Goal: Information Seeking & Learning: Check status

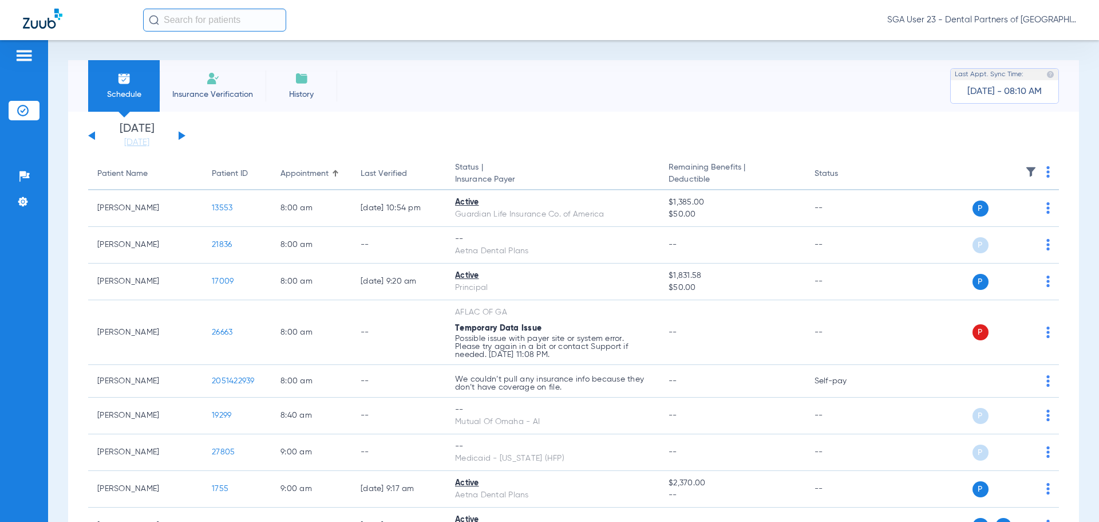
click at [893, 138] on app-single-date-navigator "[DATE] [DATE] [DATE] [DATE] [DATE] [DATE] [DATE] [DATE] [DATE] [DATE] [DATE] [D…" at bounding box center [573, 135] width 971 height 25
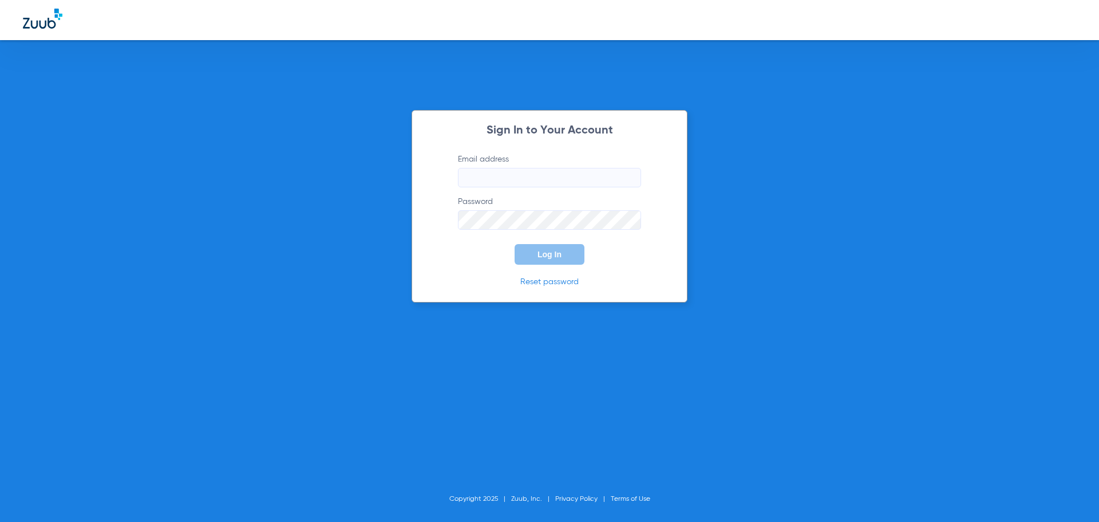
click at [451, 188] on form "Email address Password Log In" at bounding box center [550, 208] width 218 height 111
click at [475, 177] on input "Email address" at bounding box center [549, 177] width 183 height 19
type input "jesup.fd2@mydentalpartners.com"
click at [519, 254] on button "Log In" at bounding box center [550, 254] width 70 height 21
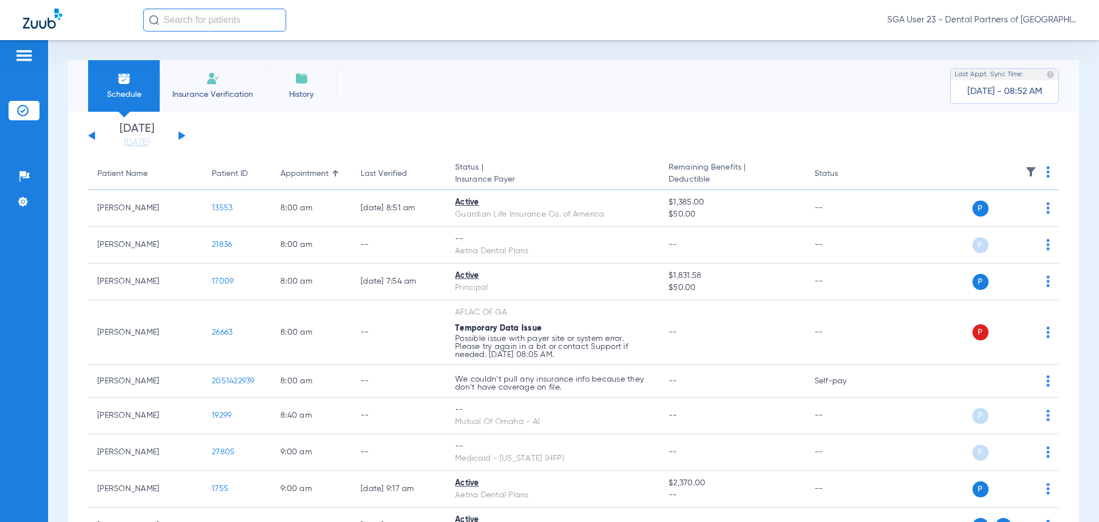
click at [178, 135] on div "[DATE] [DATE] [DATE] [DATE] [DATE] [DATE] [DATE] [DATE] [DATE] [DATE] [DATE] [D…" at bounding box center [136, 135] width 97 height 25
click at [179, 135] on button at bounding box center [182, 135] width 7 height 9
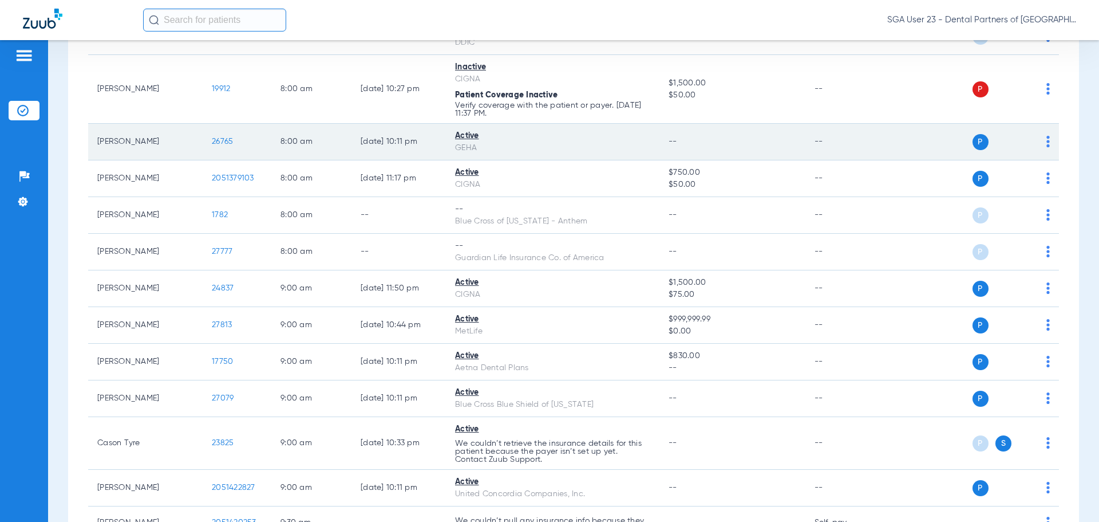
scroll to position [229, 0]
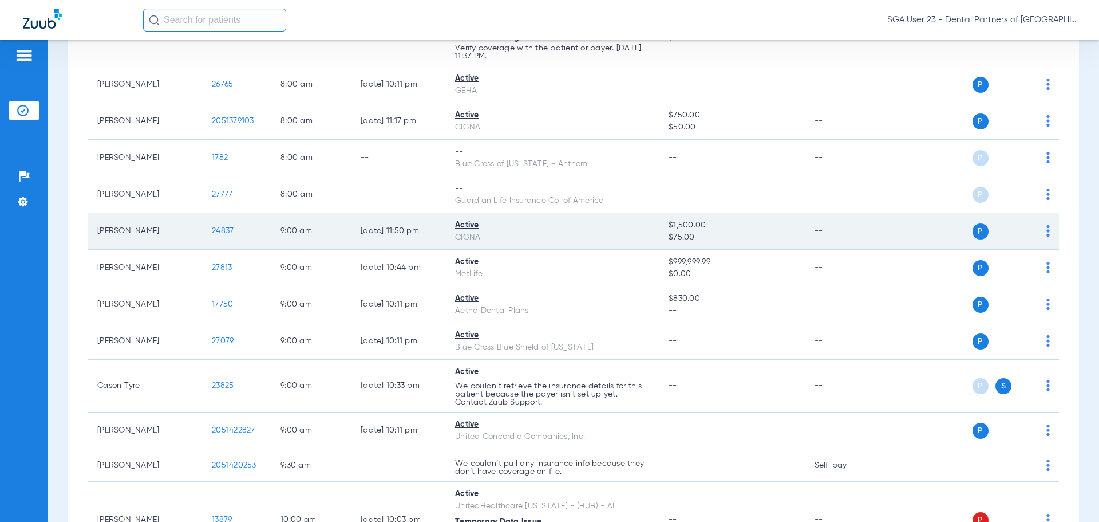
click at [218, 232] on span "24837" at bounding box center [223, 231] width 22 height 8
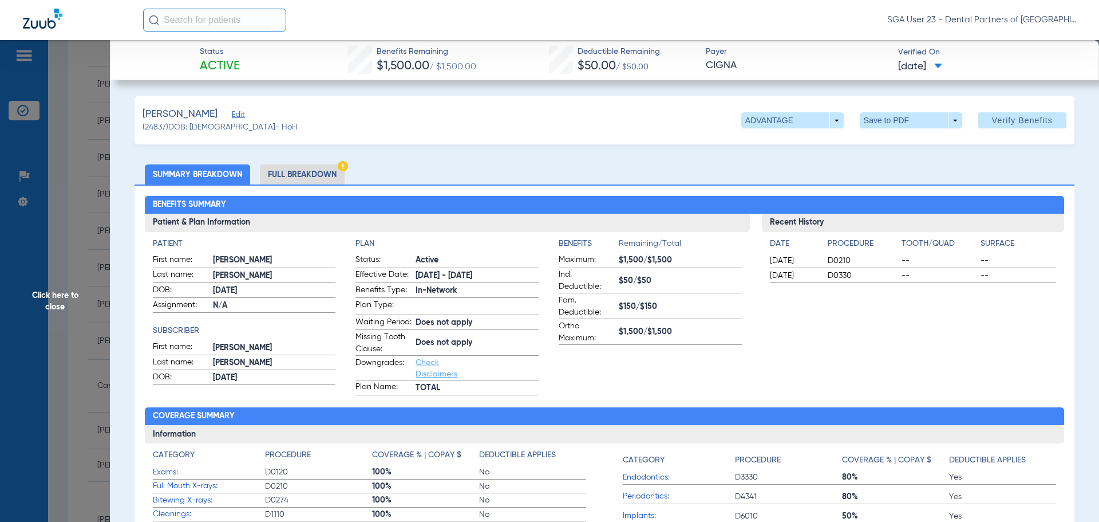
click at [323, 170] on li "Full Breakdown" at bounding box center [302, 174] width 85 height 20
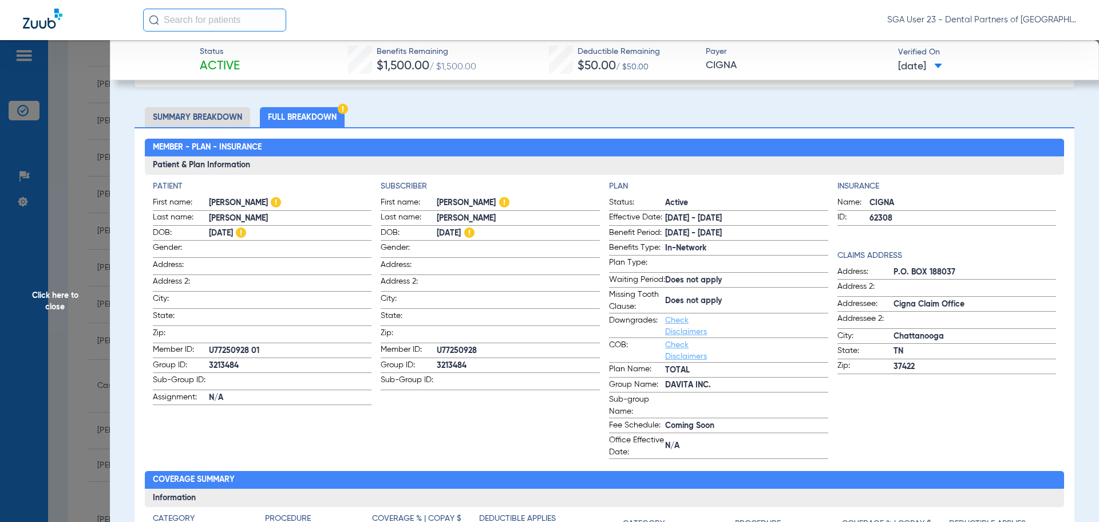
scroll to position [0, 0]
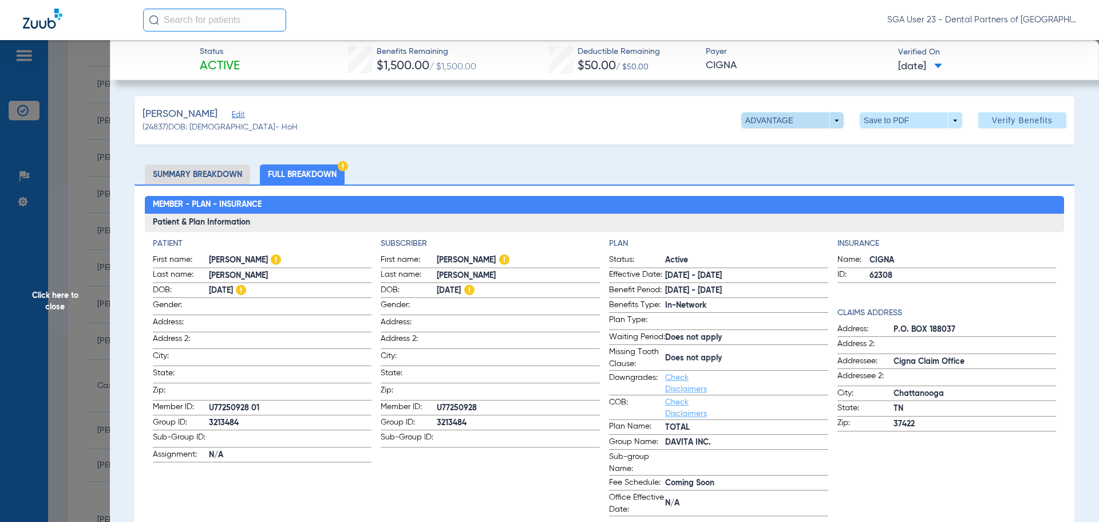
click at [829, 115] on span at bounding box center [793, 120] width 103 height 16
click at [829, 115] on div at bounding box center [549, 261] width 1099 height 522
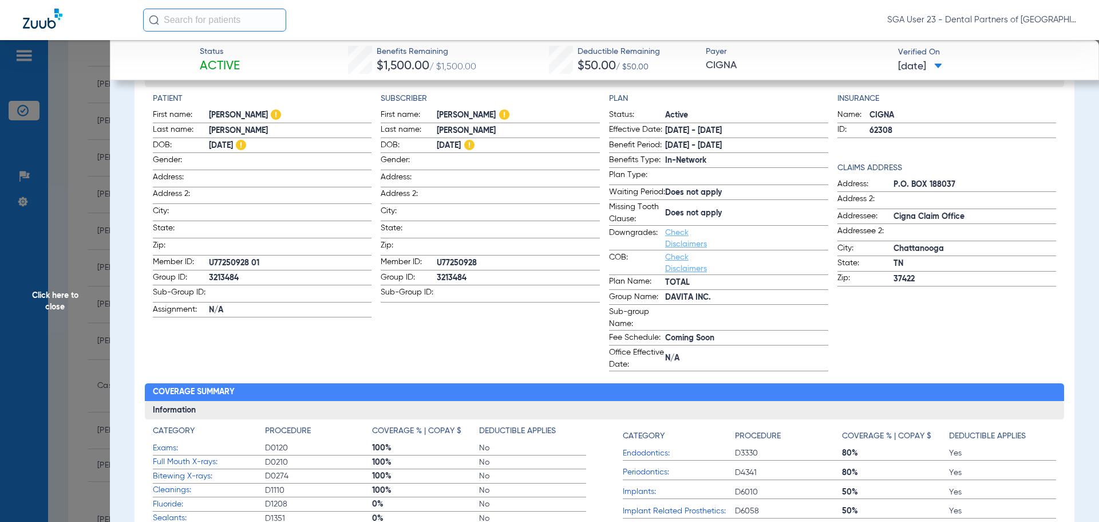
scroll to position [172, 0]
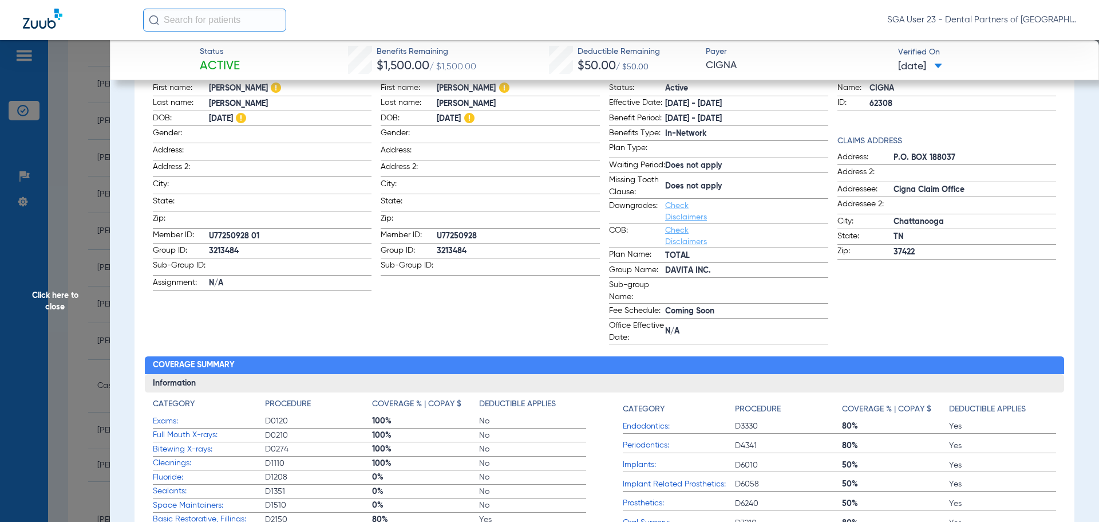
drag, startPoint x: 854, startPoint y: 322, endPoint x: 810, endPoint y: 310, distance: 46.4
click at [854, 322] on div "Insurance Name: CIGNA ID: 62308 Claims Address Address: P.O. BOX 188037 Address…" at bounding box center [947, 205] width 219 height 278
click at [61, 304] on span "Click here to close" at bounding box center [55, 301] width 110 height 522
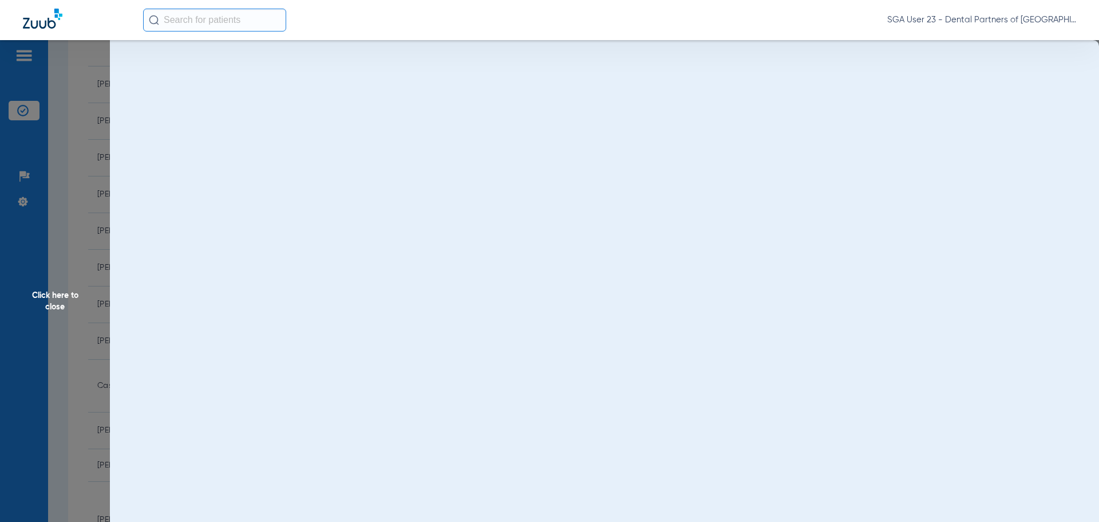
scroll to position [0, 0]
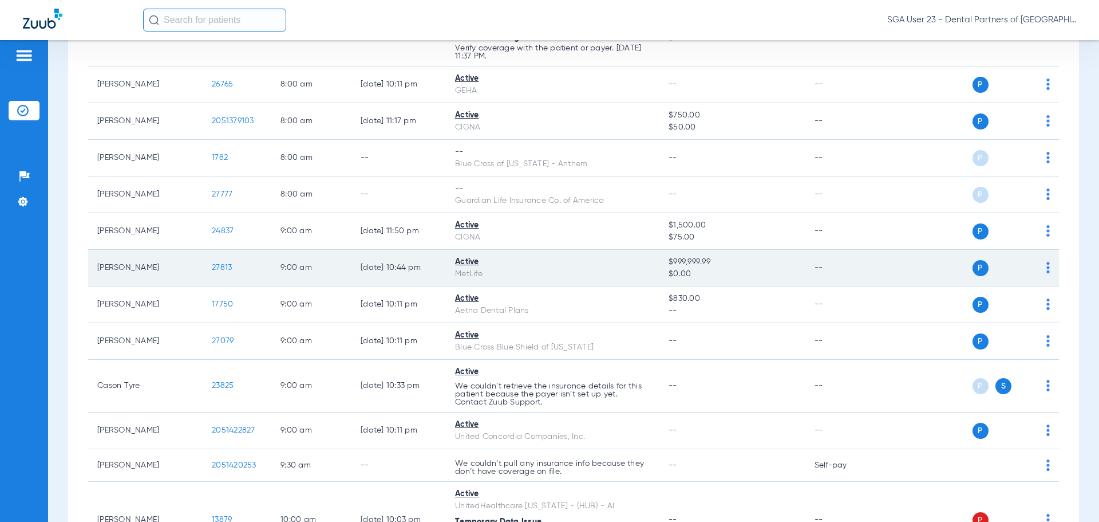
click at [224, 265] on span "27813" at bounding box center [222, 267] width 20 height 8
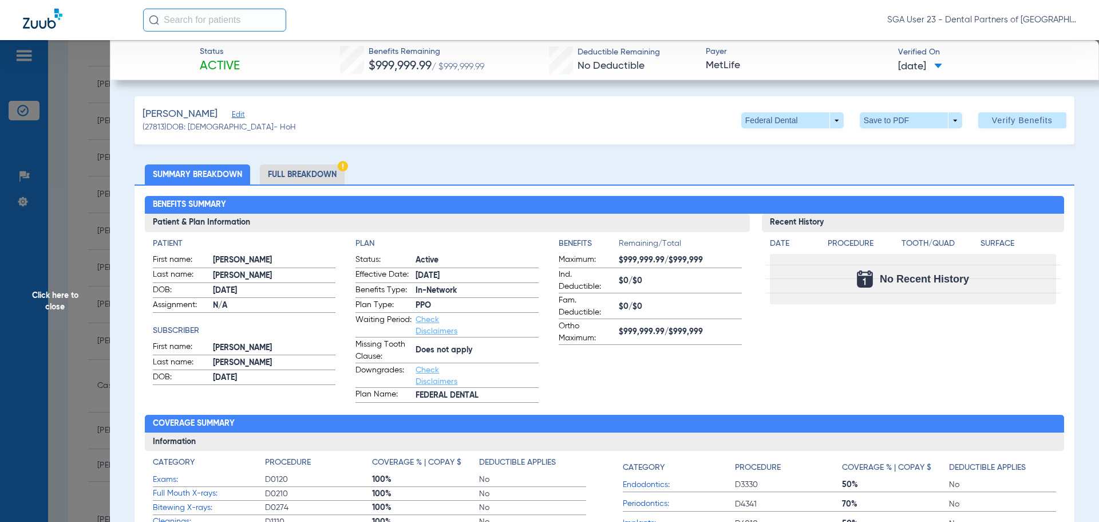
click at [56, 303] on span "Click here to close" at bounding box center [55, 301] width 110 height 522
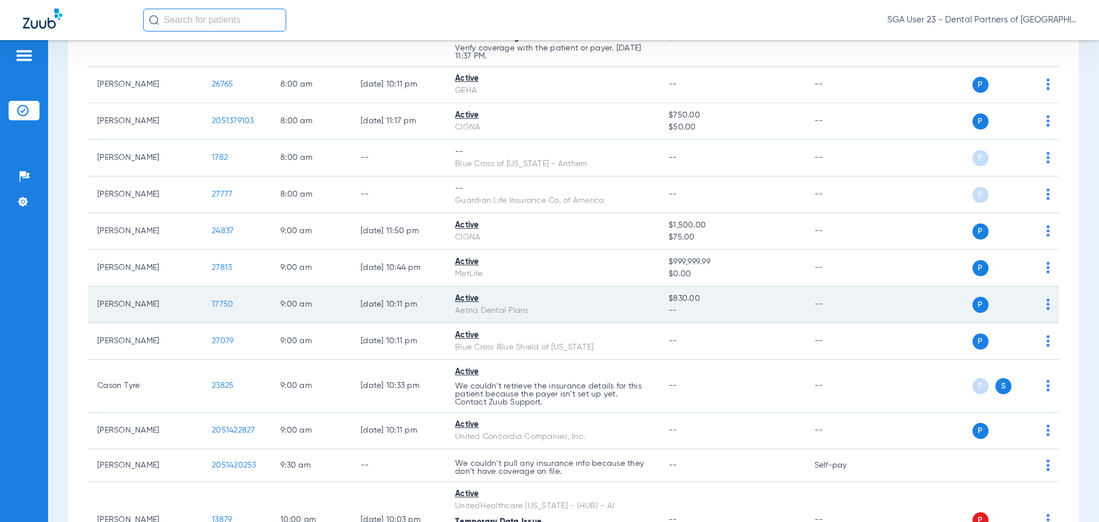
click at [227, 302] on span "17750" at bounding box center [222, 304] width 21 height 8
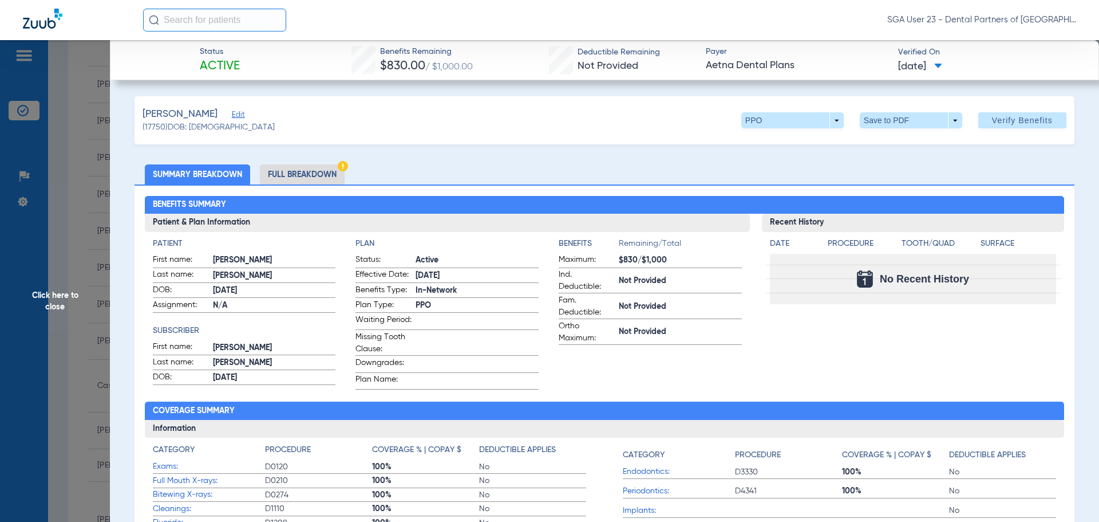
drag, startPoint x: 898, startPoint y: 357, endPoint x: 869, endPoint y: 338, distance: 35.3
click at [898, 357] on div "Recent History Date Procedure Tooth/Quad Surface No Recent History" at bounding box center [913, 302] width 303 height 176
click at [65, 310] on span "Click here to close" at bounding box center [55, 301] width 110 height 522
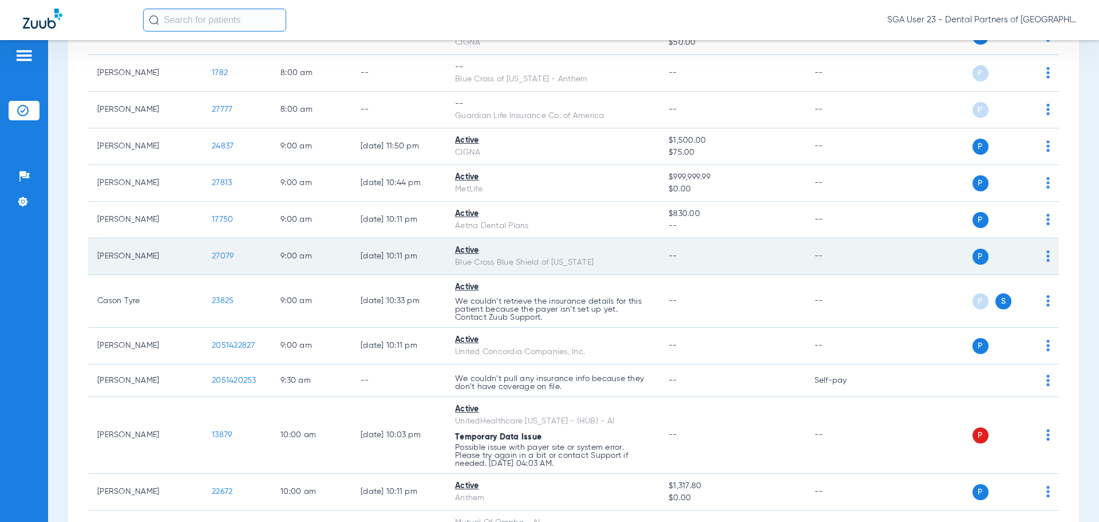
scroll to position [344, 0]
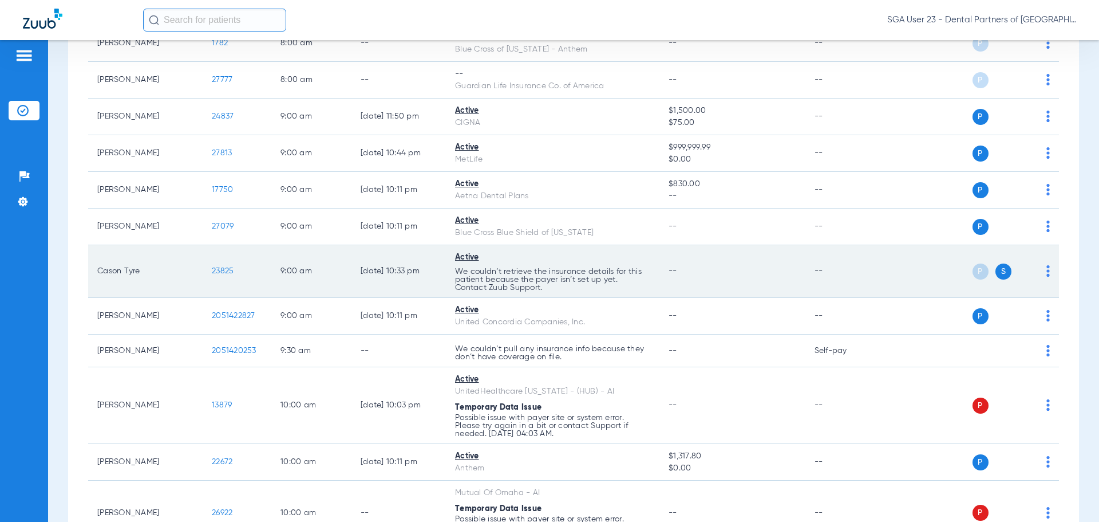
click at [228, 271] on span "23825" at bounding box center [223, 271] width 22 height 8
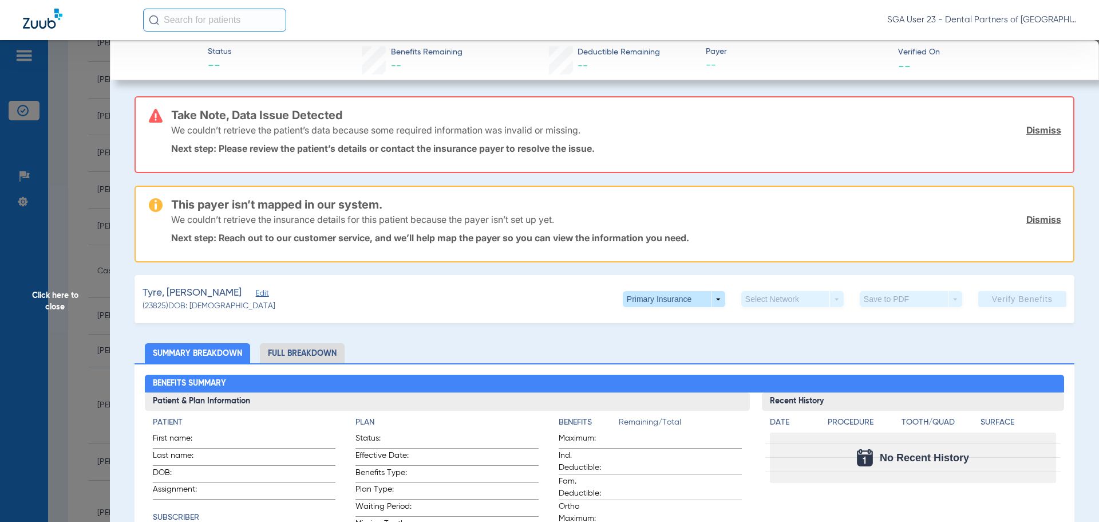
click at [79, 299] on span "Click here to close" at bounding box center [55, 301] width 110 height 522
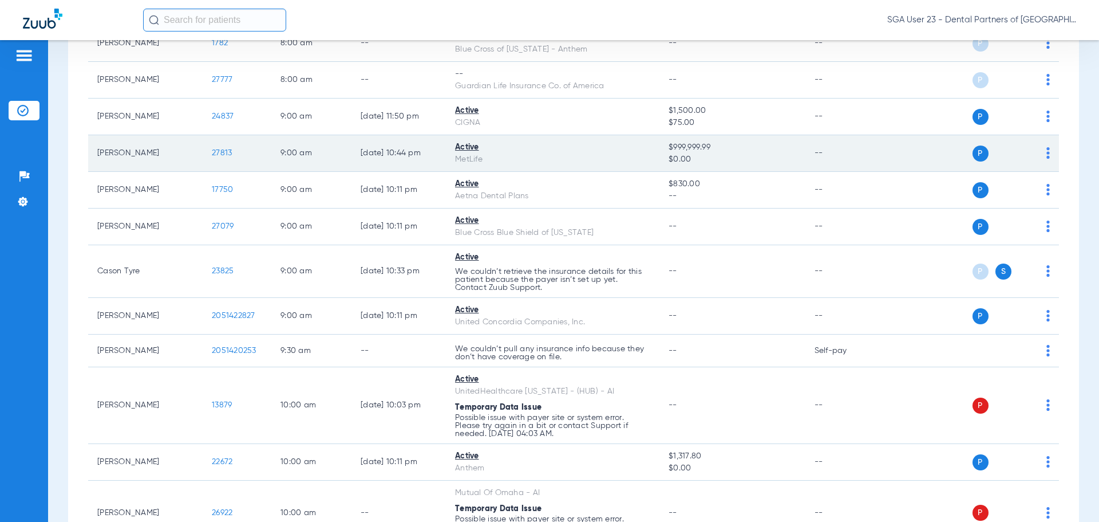
drag, startPoint x: 883, startPoint y: 192, endPoint x: 716, endPoint y: 137, distance: 175.3
click at [883, 192] on div "P S" at bounding box center [967, 190] width 168 height 16
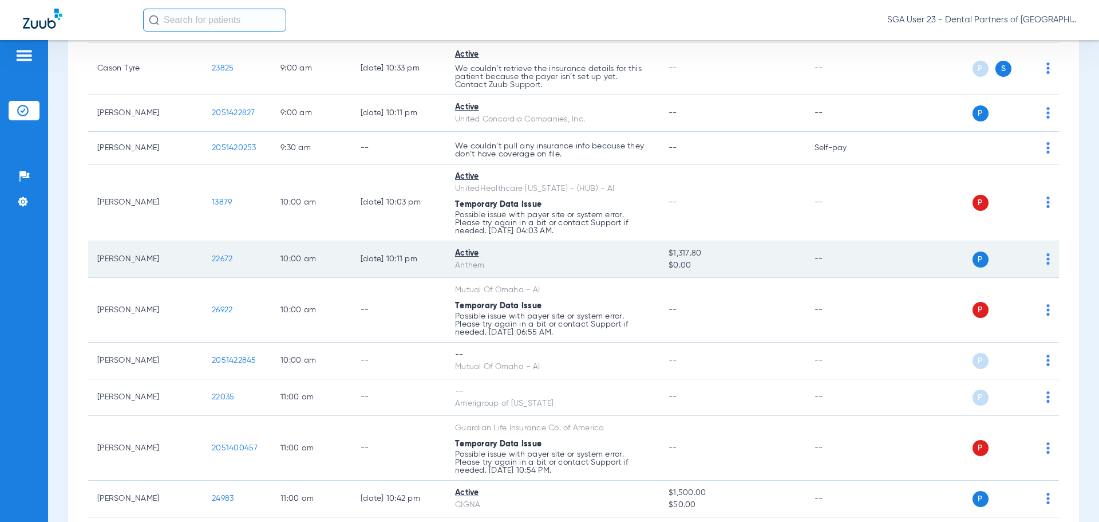
scroll to position [573, 0]
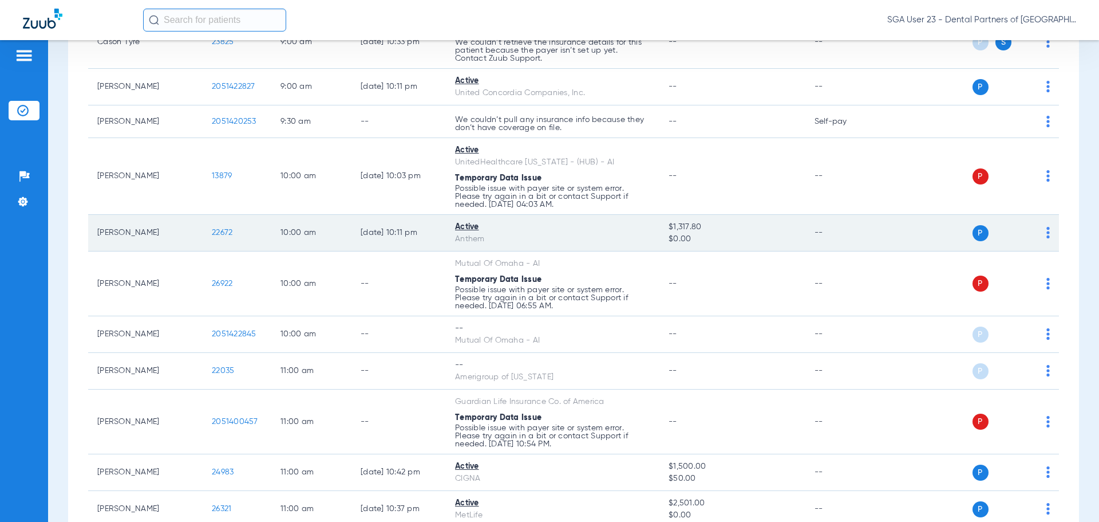
click at [219, 234] on span "22672" at bounding box center [222, 232] width 21 height 8
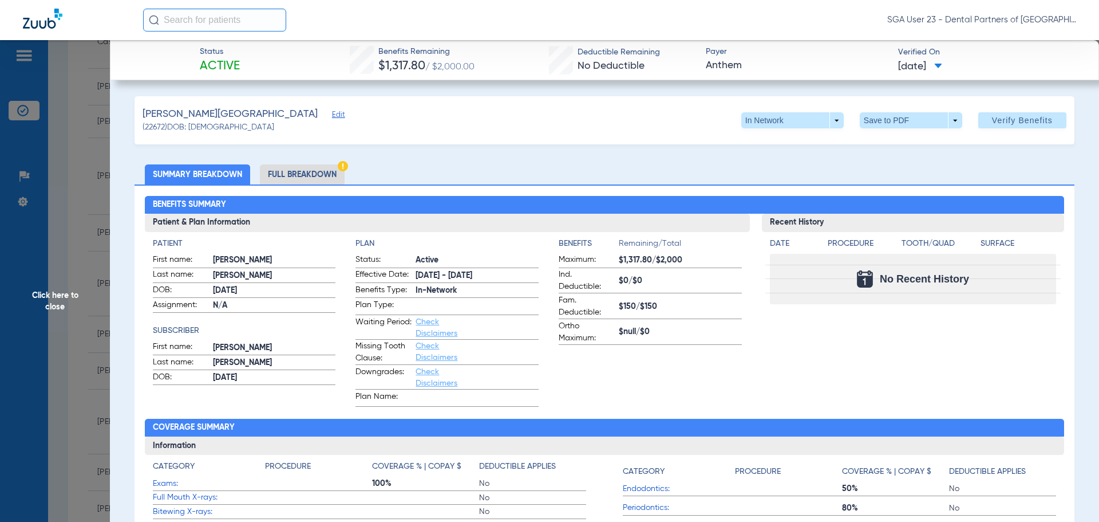
click at [886, 337] on div "Recent History Date Procedure Tooth/Quad Surface No Recent History" at bounding box center [913, 310] width 303 height 193
click at [940, 383] on div "Recent History Date Procedure Tooth/Quad Surface No Recent History" at bounding box center [913, 310] width 303 height 193
click at [52, 303] on span "Click here to close" at bounding box center [55, 301] width 110 height 522
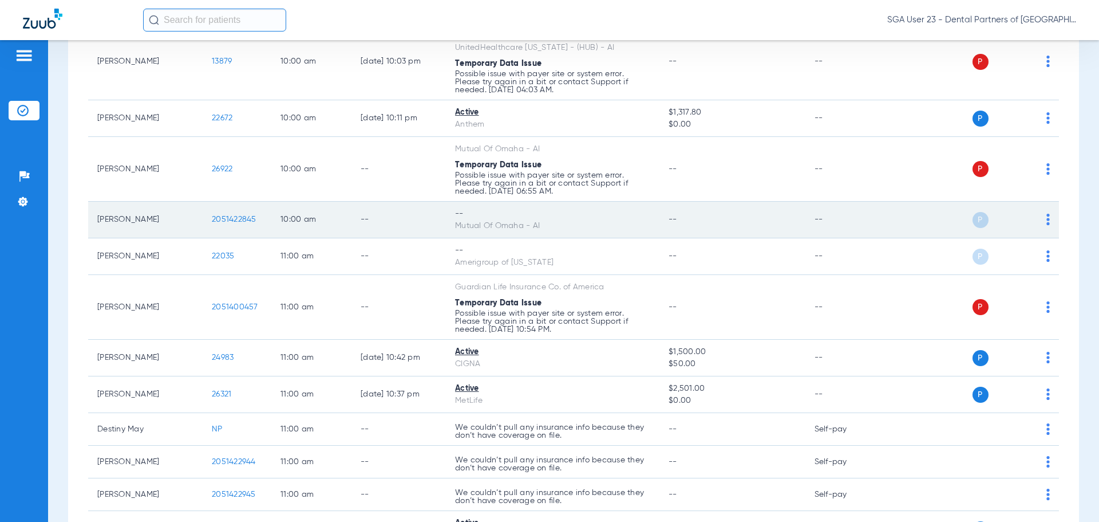
scroll to position [744, 0]
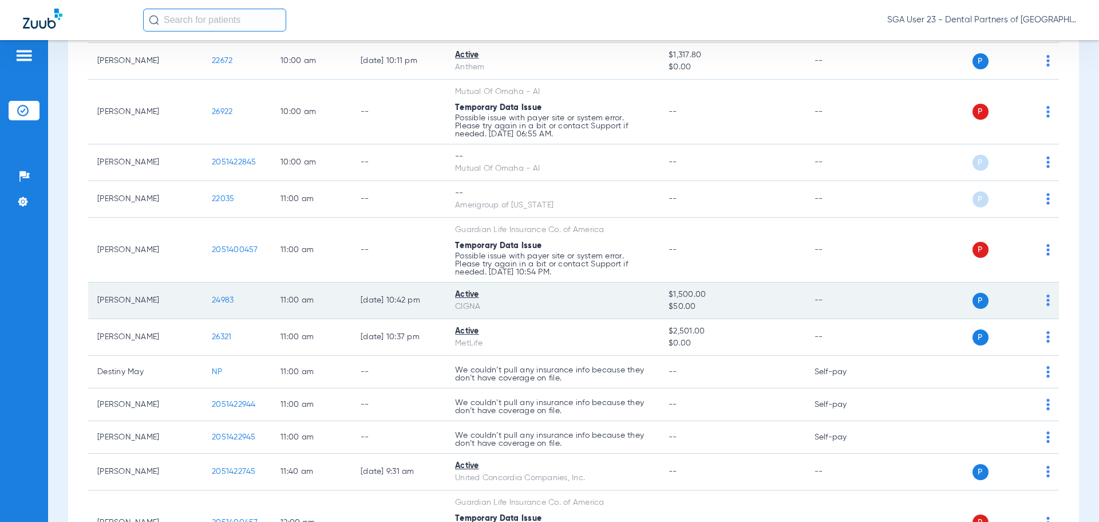
click at [226, 300] on span "24983" at bounding box center [223, 300] width 22 height 8
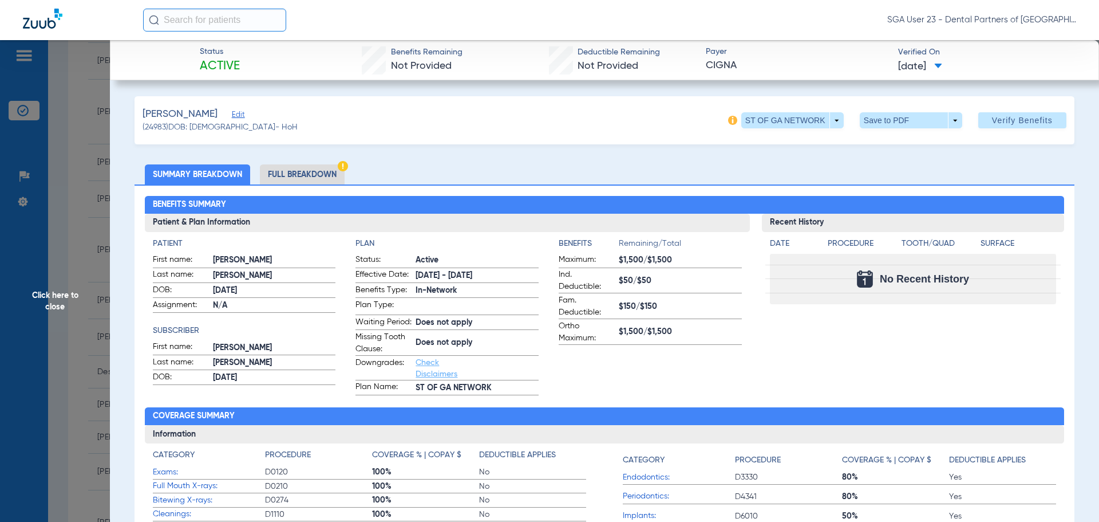
click at [947, 347] on div "Recent History Date Procedure Tooth/Quad Surface No Recent History" at bounding box center [913, 305] width 303 height 182
click at [62, 302] on span "Click here to close" at bounding box center [55, 301] width 110 height 522
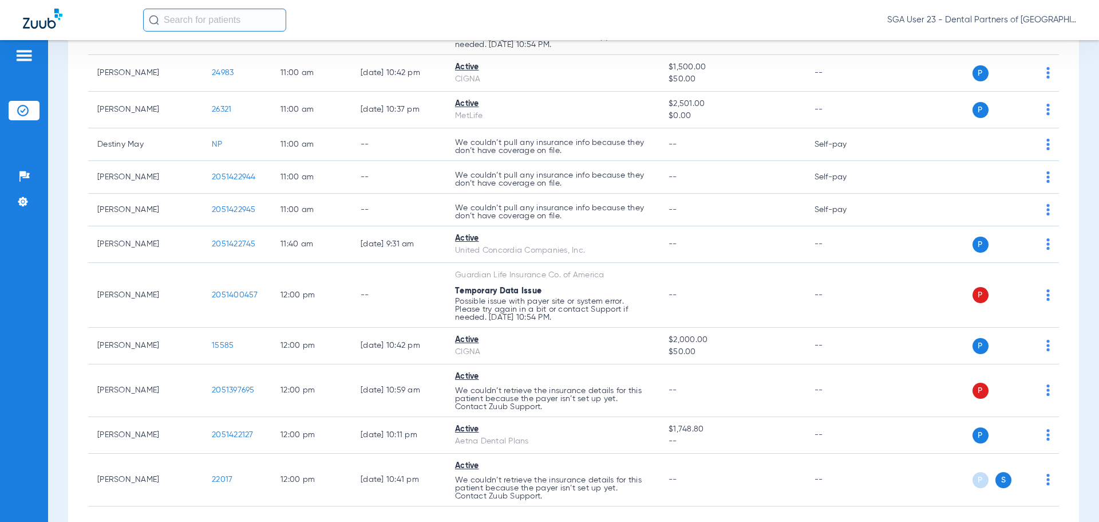
scroll to position [974, 0]
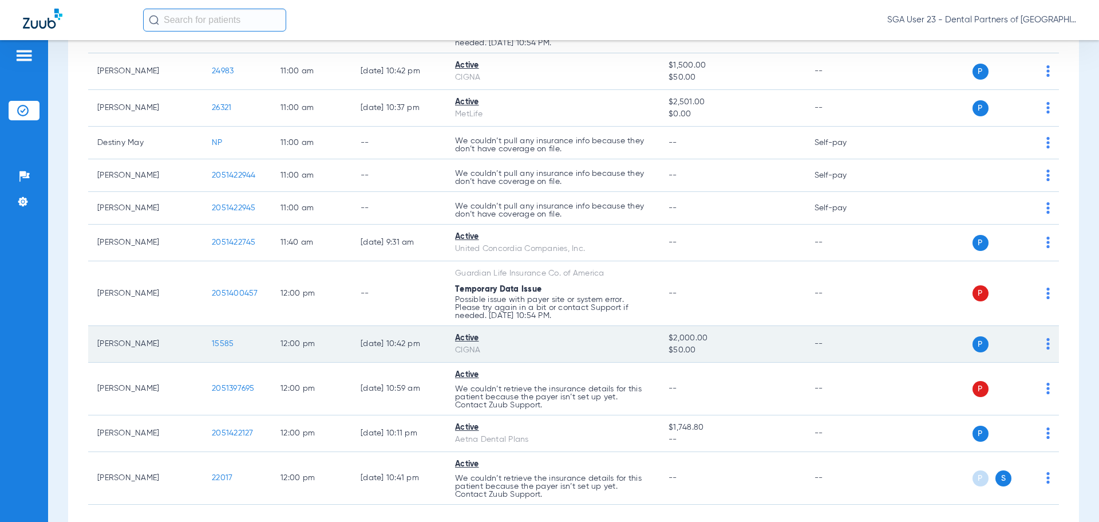
click at [220, 343] on span "15585" at bounding box center [223, 344] width 22 height 8
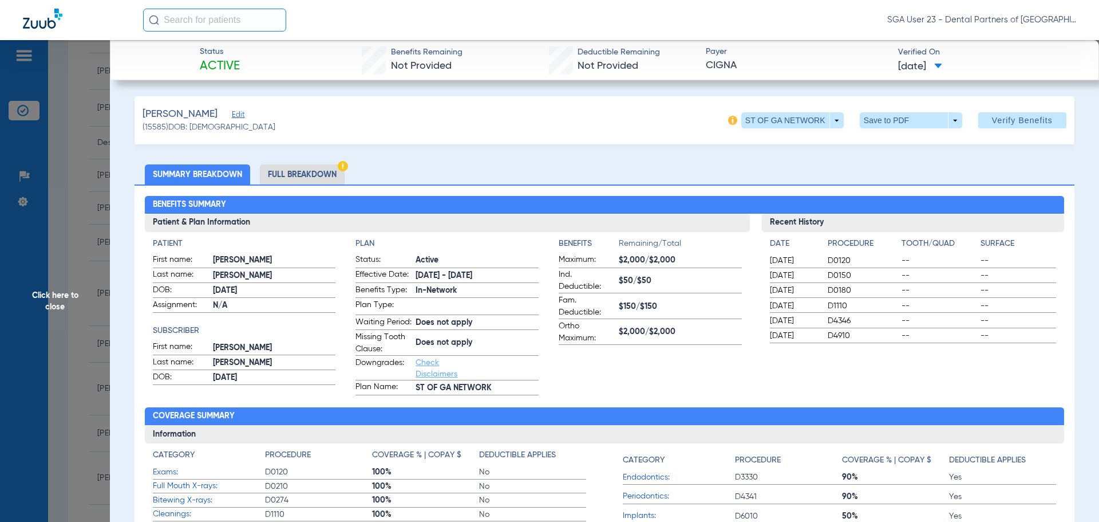
click at [907, 365] on div "Recent History Date Procedure Tooth/Quad Surface 02/13/2025 D0120 -- -- 02/13/2…" at bounding box center [913, 305] width 303 height 182
click at [50, 291] on span "Click here to close" at bounding box center [55, 301] width 110 height 522
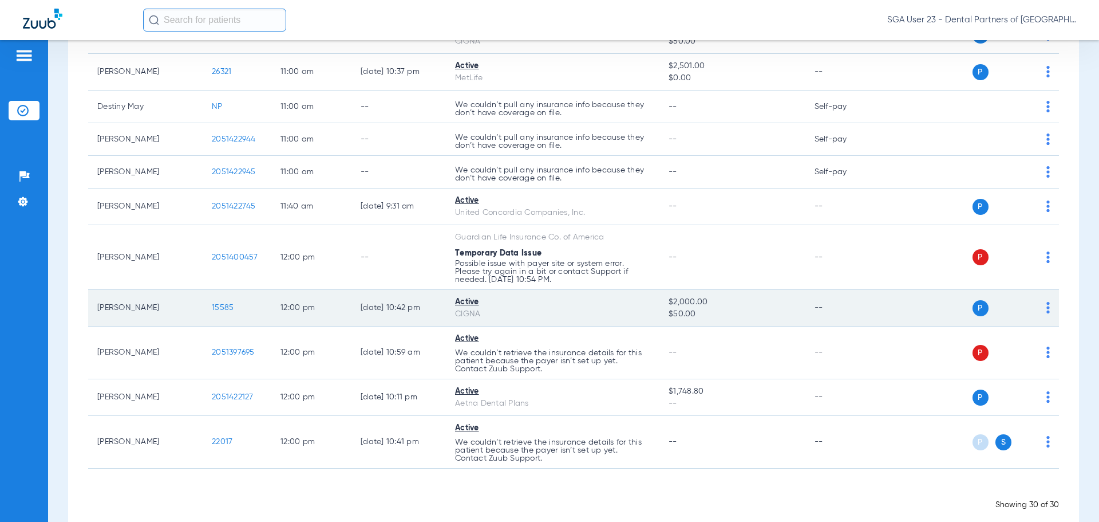
scroll to position [1030, 0]
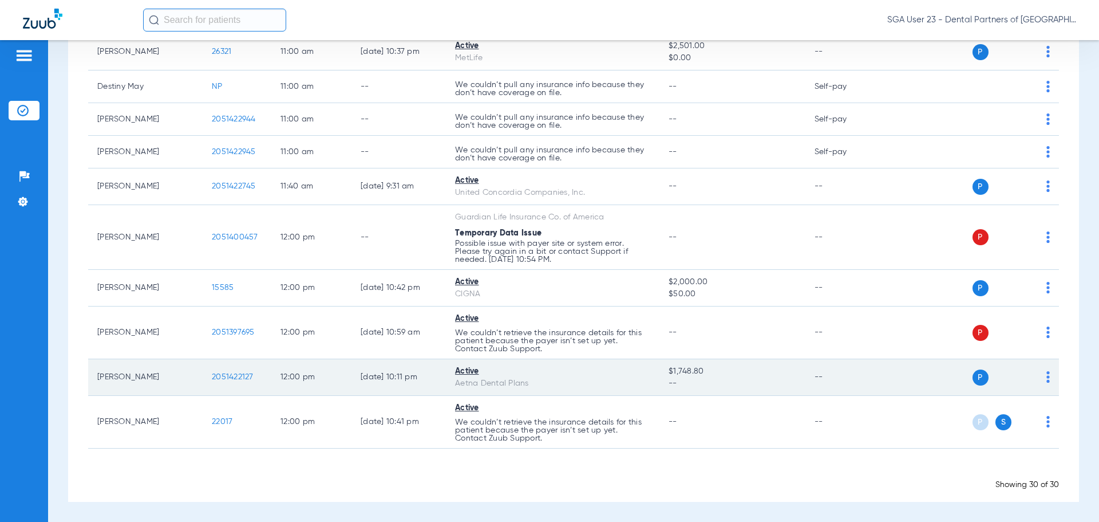
click at [232, 377] on span "2051422127" at bounding box center [233, 377] width 42 height 8
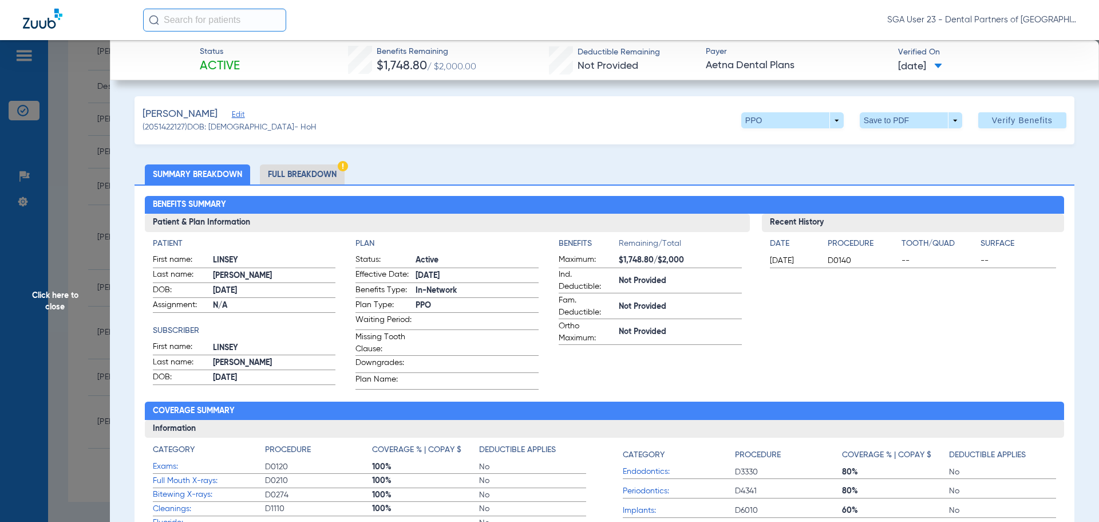
click at [932, 321] on div "Recent History Date Procedure Tooth/Quad Surface 07/24/2025 D0140 -- --" at bounding box center [913, 302] width 303 height 176
click at [70, 295] on span "Click here to close" at bounding box center [55, 301] width 110 height 522
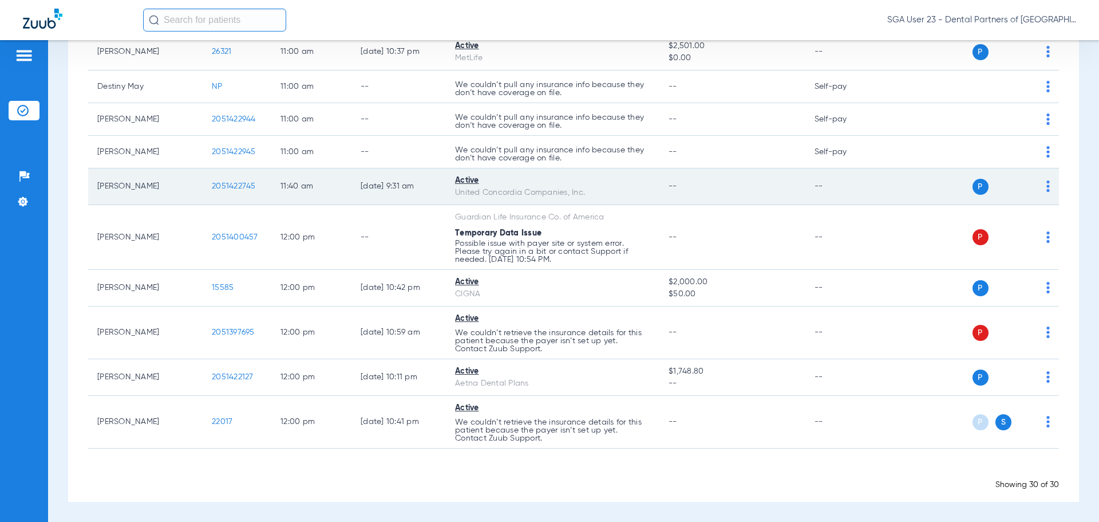
click at [864, 179] on td "--" at bounding box center [844, 186] width 77 height 37
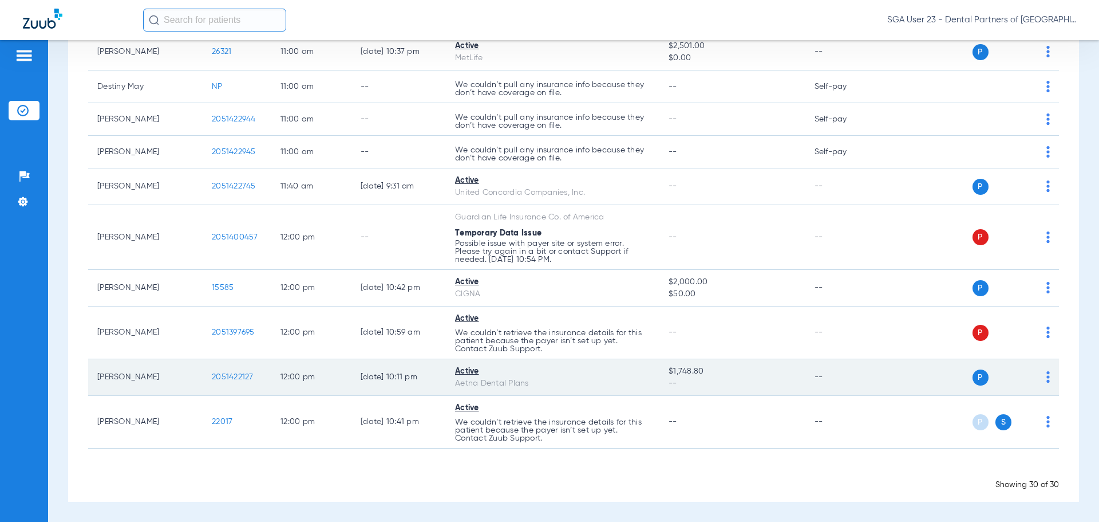
scroll to position [972, 0]
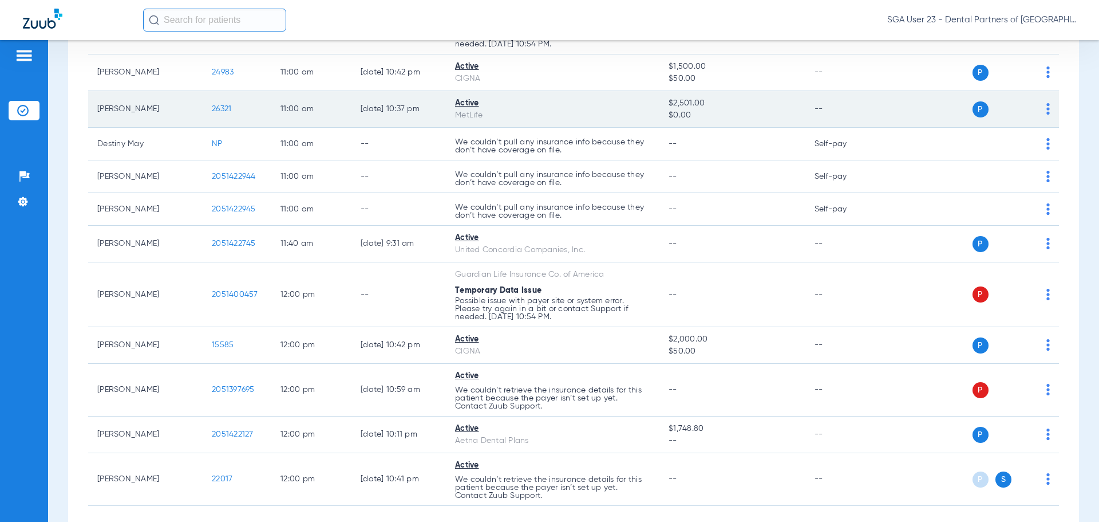
click at [221, 107] on span "26321" at bounding box center [221, 109] width 19 height 8
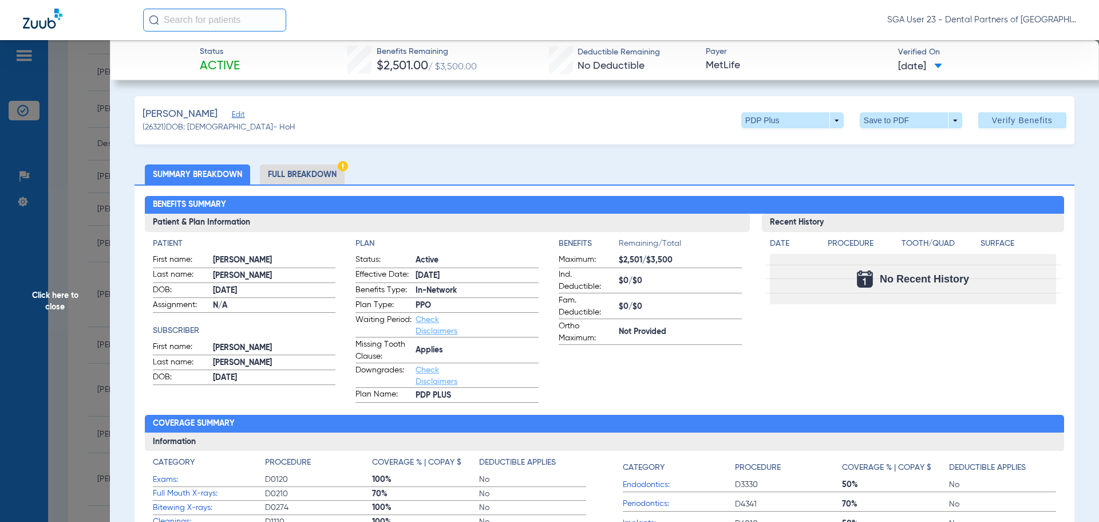
click at [904, 365] on div "Recent History Date Procedure Tooth/Quad Surface No Recent History" at bounding box center [913, 308] width 303 height 189
click at [40, 292] on span "Click here to close" at bounding box center [55, 301] width 110 height 522
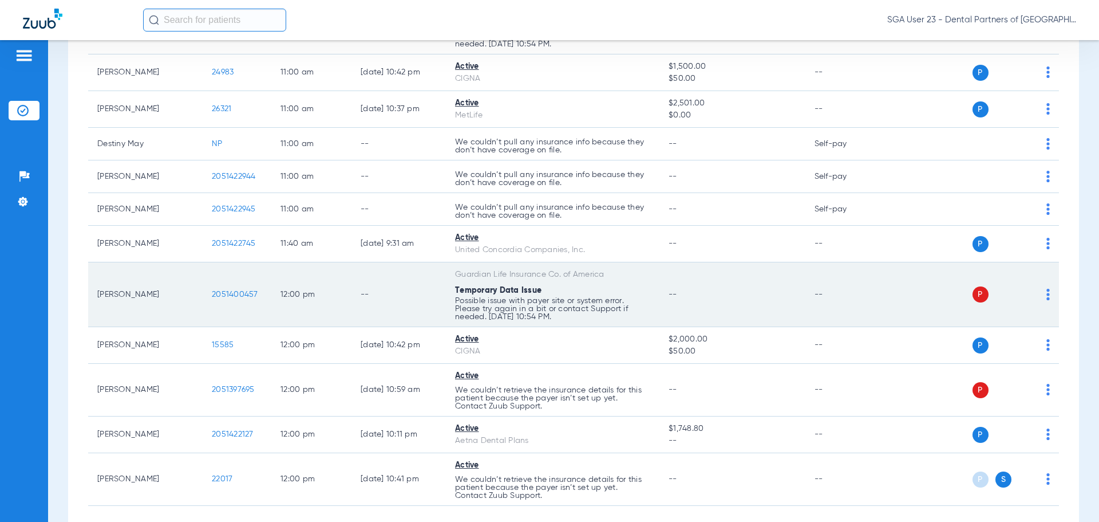
drag, startPoint x: 896, startPoint y: 331, endPoint x: 807, endPoint y: 315, distance: 89.6
click at [890, 331] on td "P S" at bounding box center [971, 345] width 177 height 37
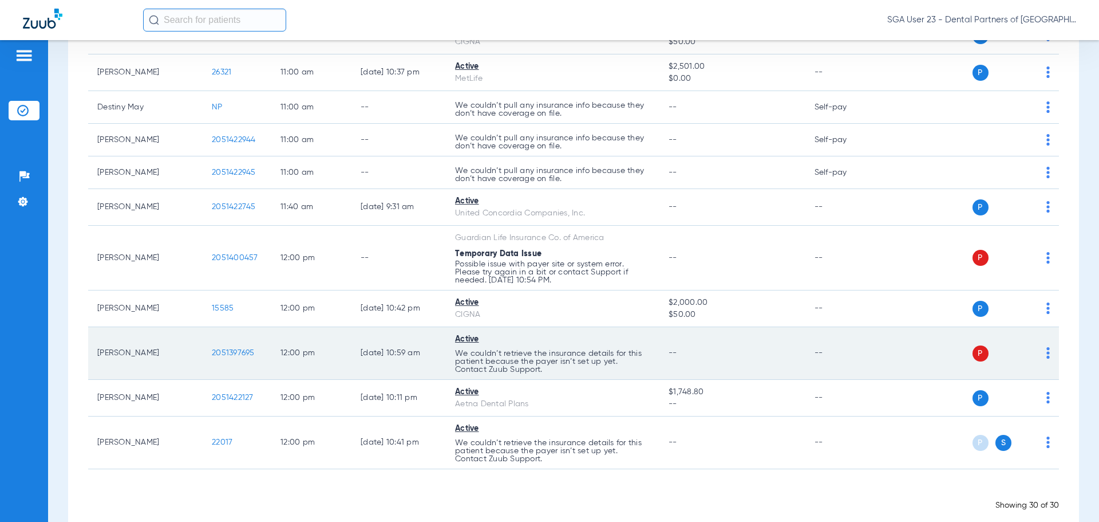
scroll to position [1030, 0]
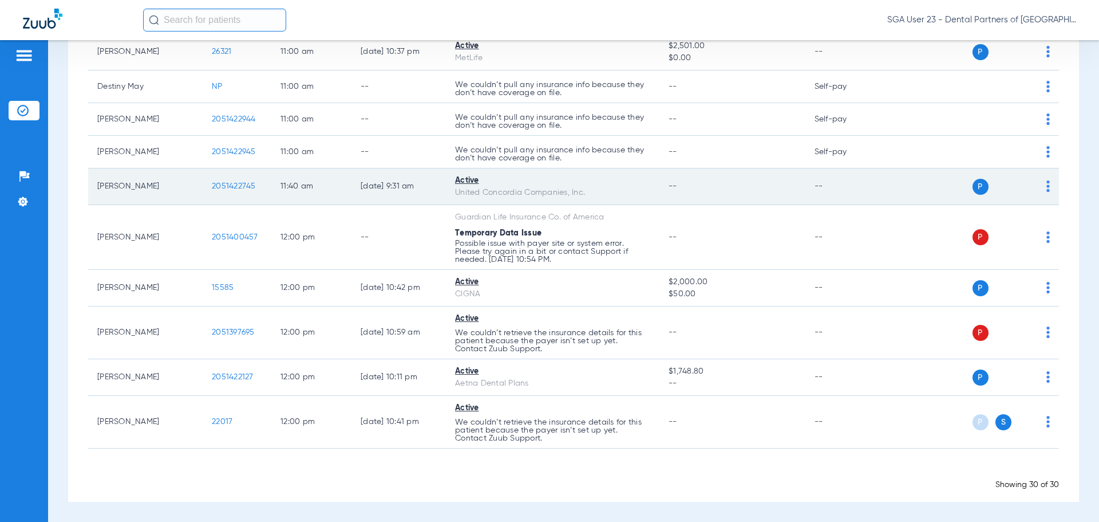
drag, startPoint x: 888, startPoint y: 230, endPoint x: 843, endPoint y: 192, distance: 59.0
click at [888, 230] on div "P S" at bounding box center [967, 237] width 168 height 16
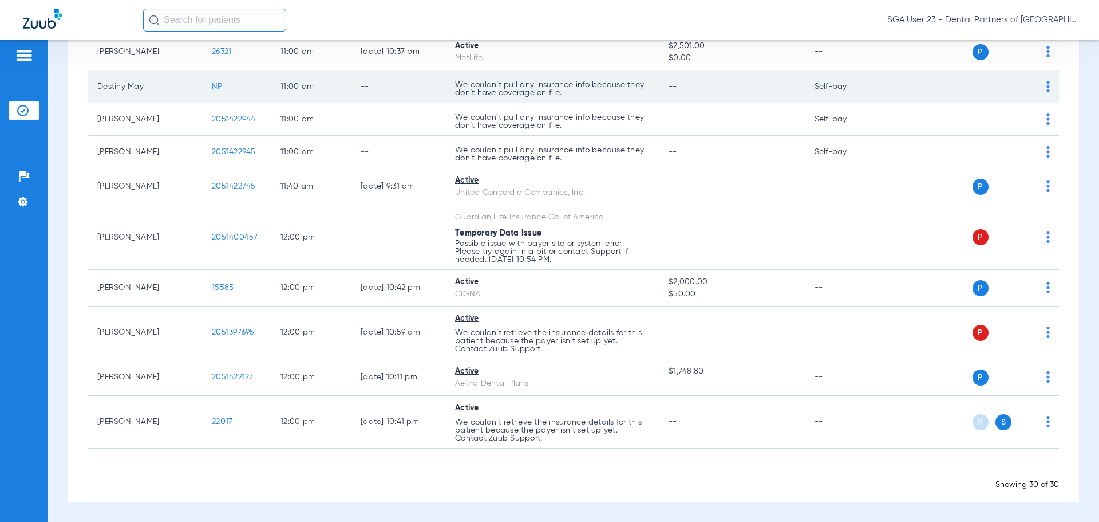
click at [891, 98] on td "P S" at bounding box center [971, 86] width 177 height 33
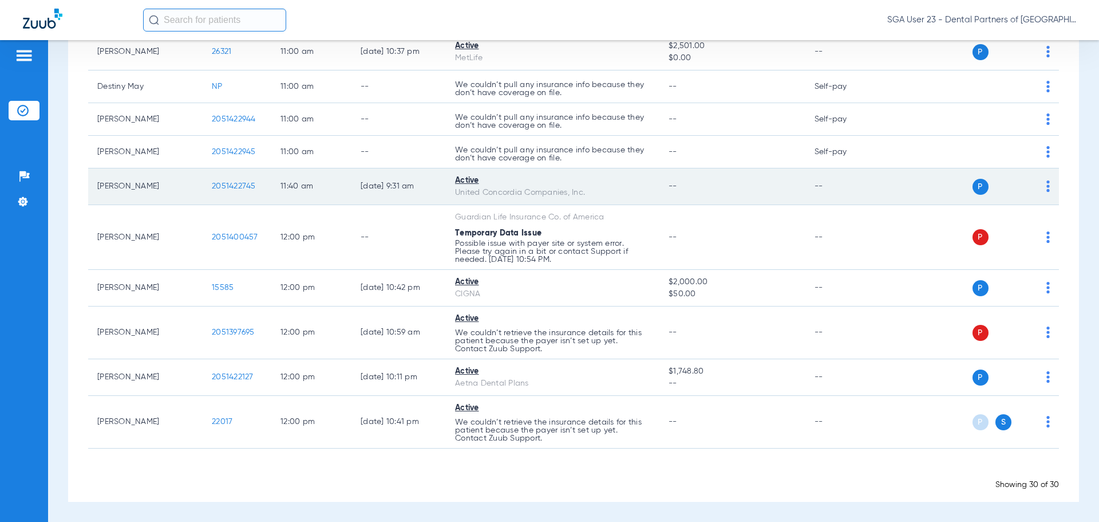
click at [850, 180] on td "--" at bounding box center [844, 186] width 77 height 37
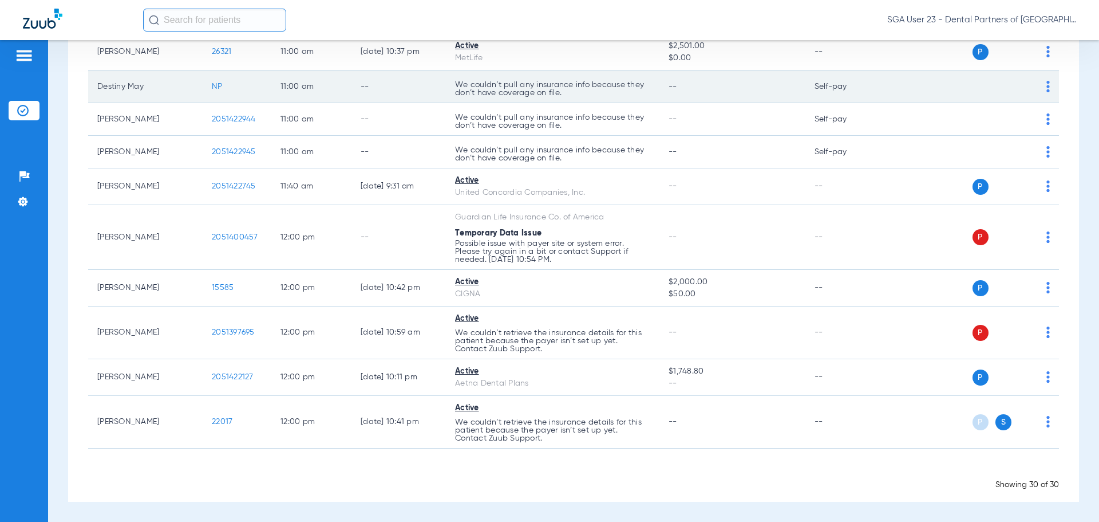
drag, startPoint x: 857, startPoint y: 250, endPoint x: 684, endPoint y: 101, distance: 229.0
click at [849, 239] on td "--" at bounding box center [844, 237] width 77 height 65
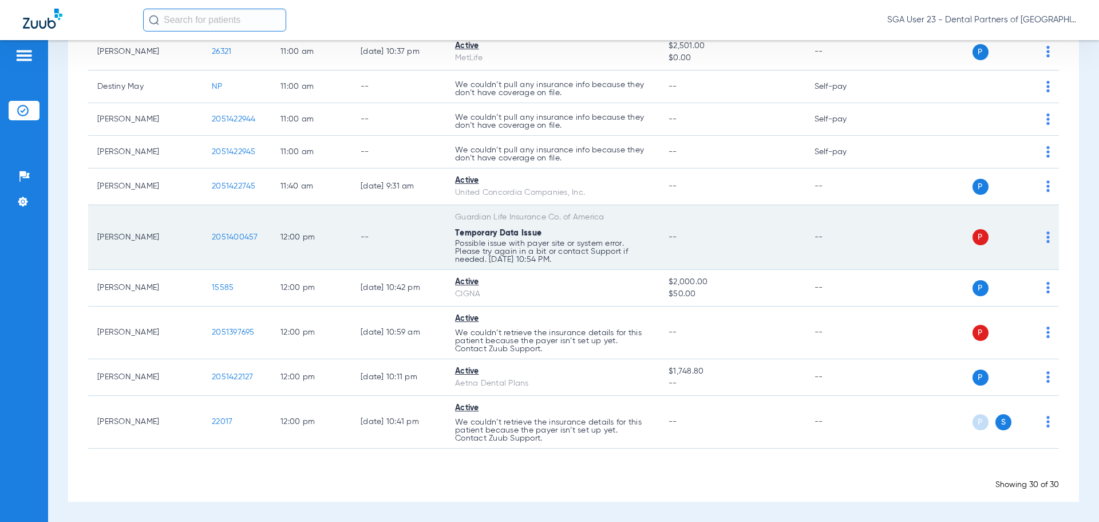
click at [877, 243] on td "--" at bounding box center [844, 237] width 77 height 65
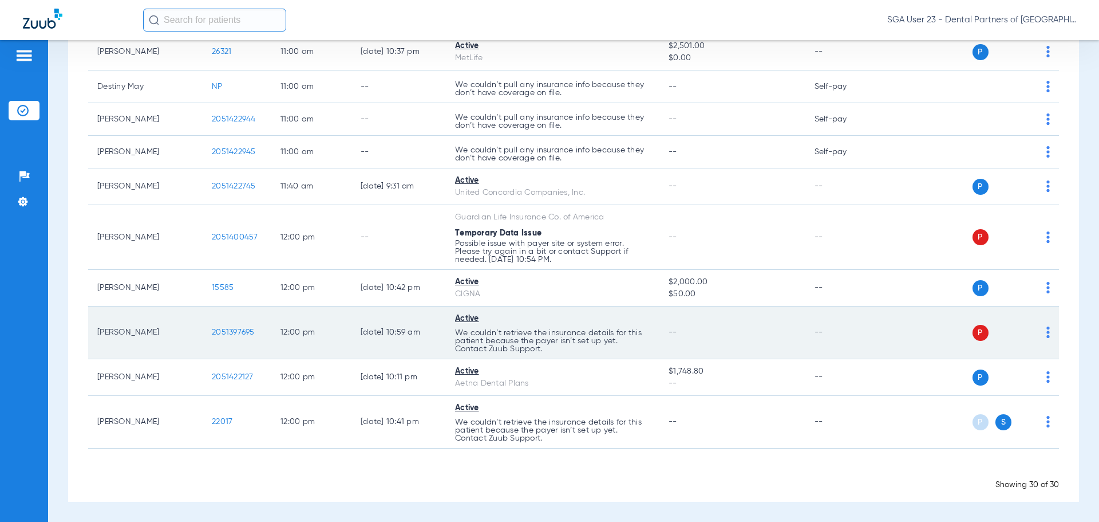
click at [238, 330] on span "2051397695" at bounding box center [233, 332] width 43 height 8
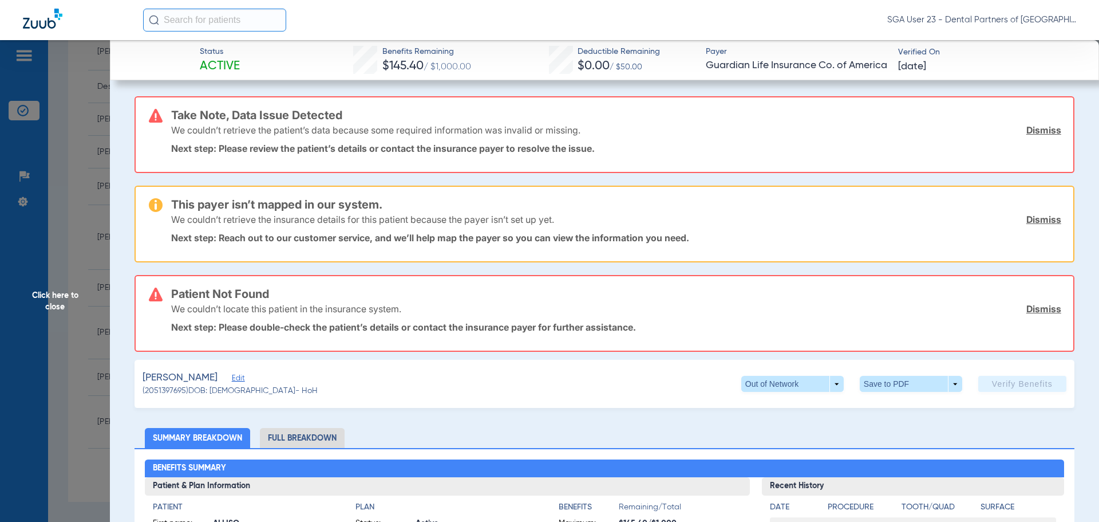
click at [60, 289] on span "Click here to close" at bounding box center [55, 301] width 110 height 522
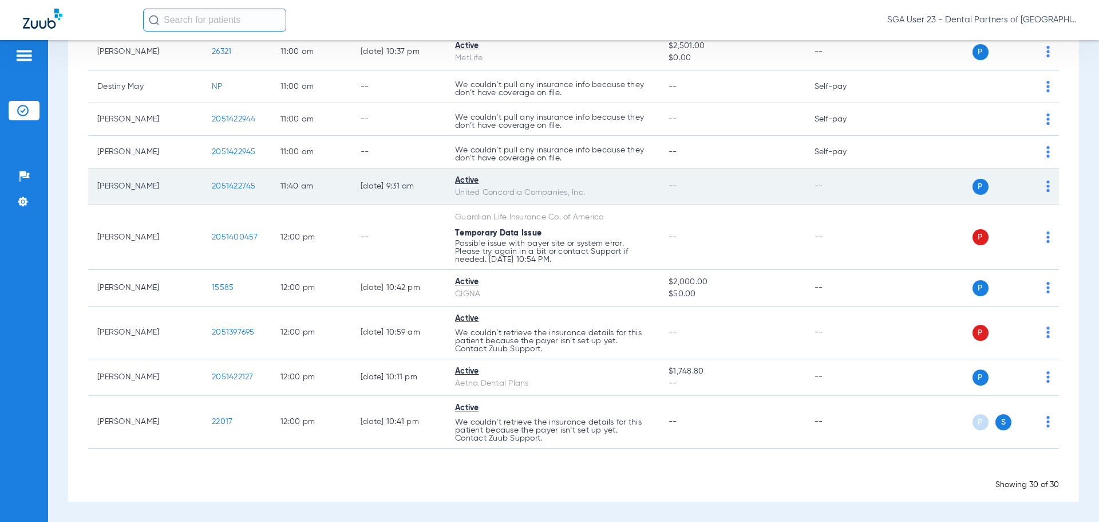
drag, startPoint x: 964, startPoint y: 159, endPoint x: 626, endPoint y: 182, distance: 338.7
click at [960, 159] on div "P S" at bounding box center [967, 152] width 168 height 16
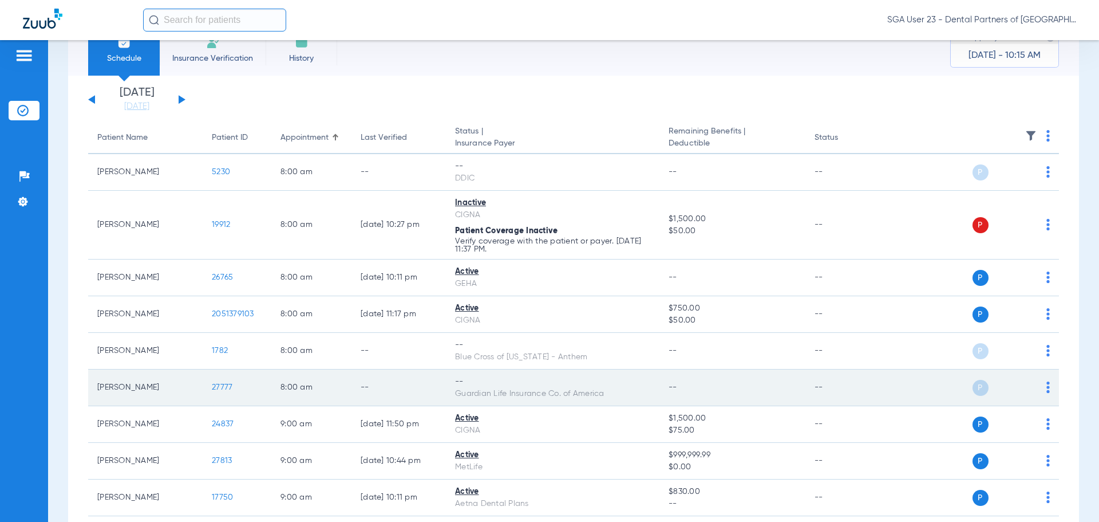
scroll to position [0, 0]
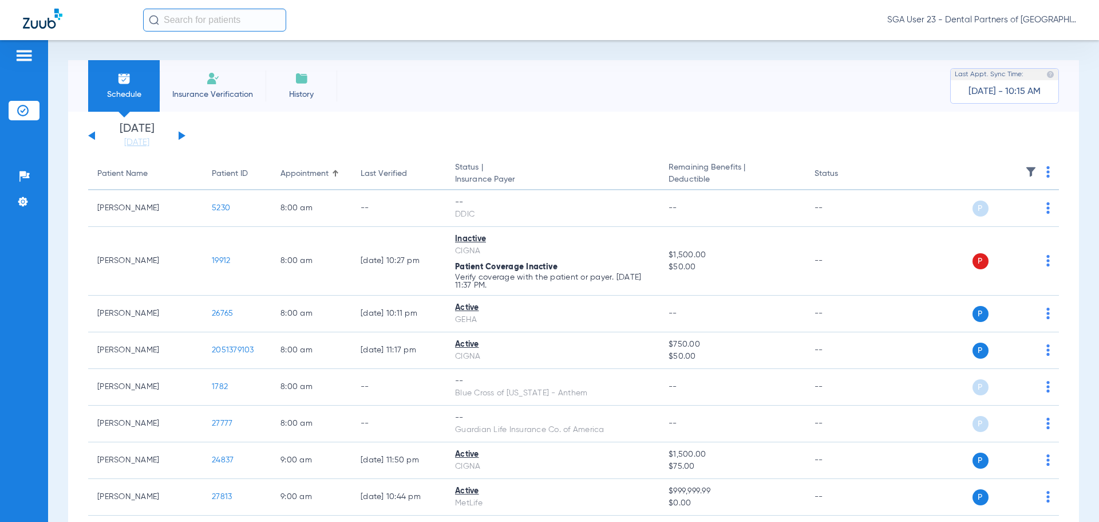
click at [92, 133] on div "[DATE] [DATE] [DATE] [DATE] [DATE] [DATE] [DATE] [DATE] [DATE] [DATE] [DATE] [D…" at bounding box center [136, 135] width 97 height 25
click at [92, 134] on button at bounding box center [91, 135] width 7 height 9
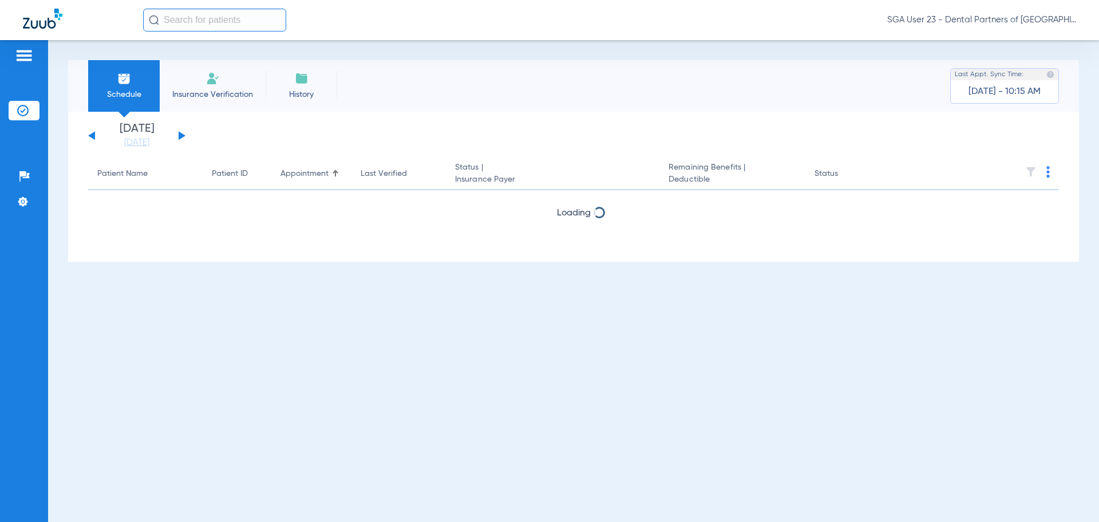
click at [178, 135] on div "[DATE] [DATE] [DATE] [DATE] [DATE] [DATE] [DATE] [DATE] [DATE] [DATE] [DATE] [D…" at bounding box center [136, 135] width 97 height 25
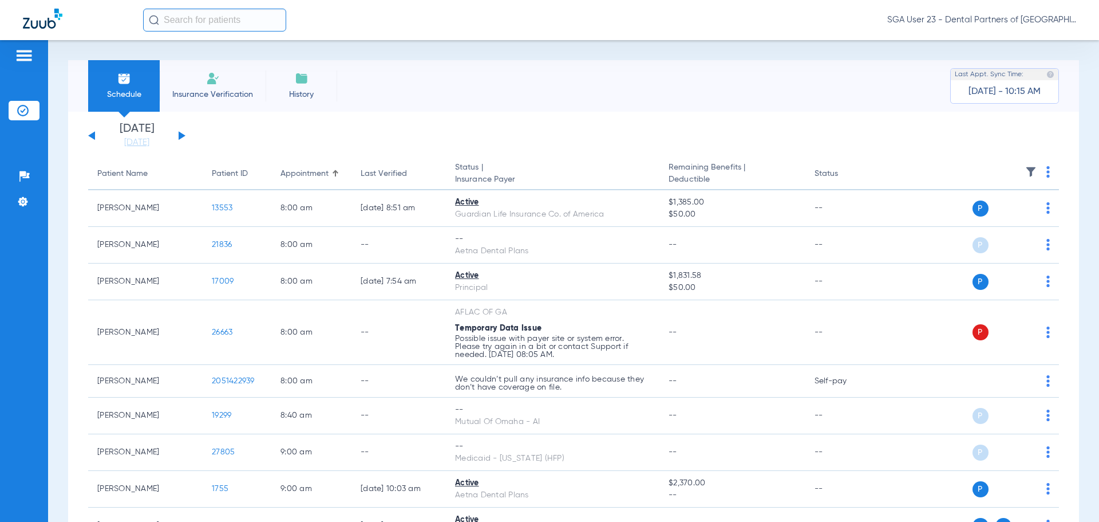
click at [181, 139] on div "[DATE] [DATE] [DATE] [DATE] [DATE] [DATE] [DATE] [DATE] [DATE] [DATE] [DATE] [D…" at bounding box center [136, 135] width 97 height 25
click at [180, 133] on button at bounding box center [182, 135] width 7 height 9
drag, startPoint x: 870, startPoint y: 151, endPoint x: 737, endPoint y: 124, distance: 135.4
click at [183, 135] on button at bounding box center [182, 135] width 7 height 9
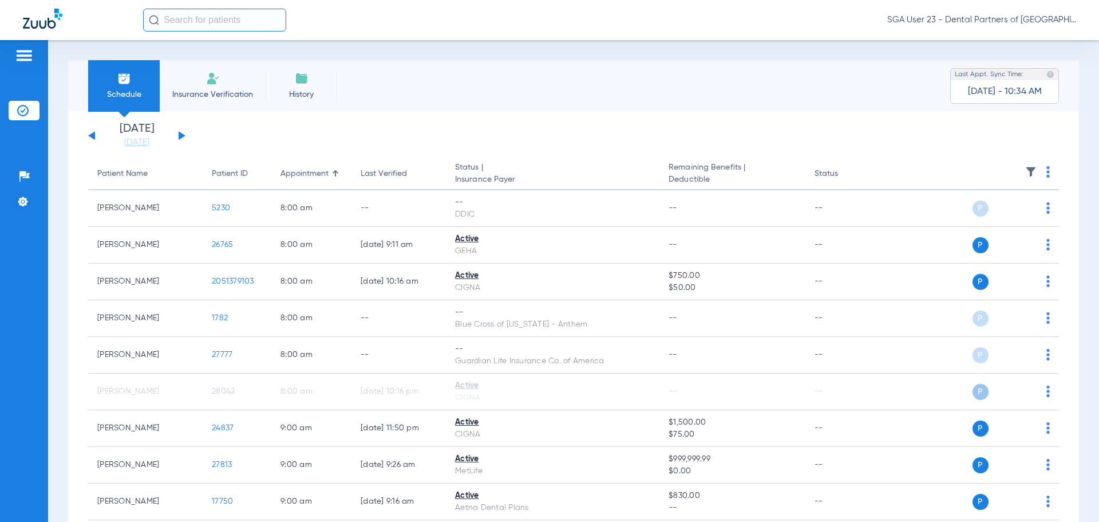
drag, startPoint x: 897, startPoint y: 150, endPoint x: 455, endPoint y: 22, distance: 460.3
